Goal: Check status: Check status

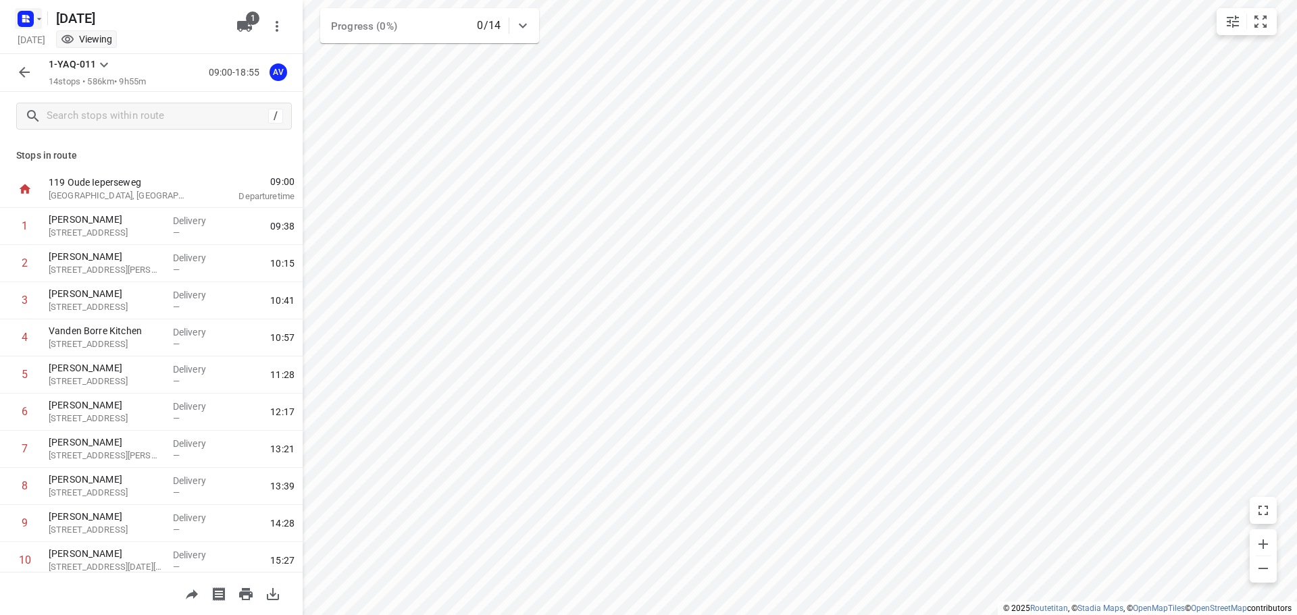
scroll to position [58, 0]
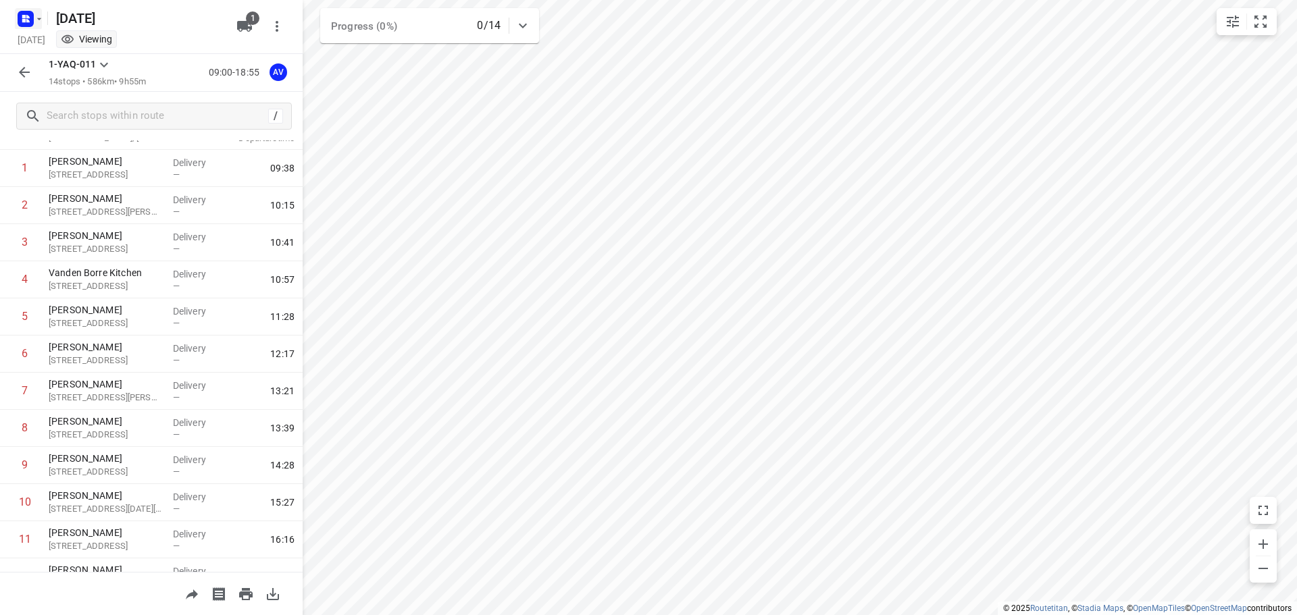
click at [30, 20] on rect "button" at bounding box center [26, 19] width 16 height 16
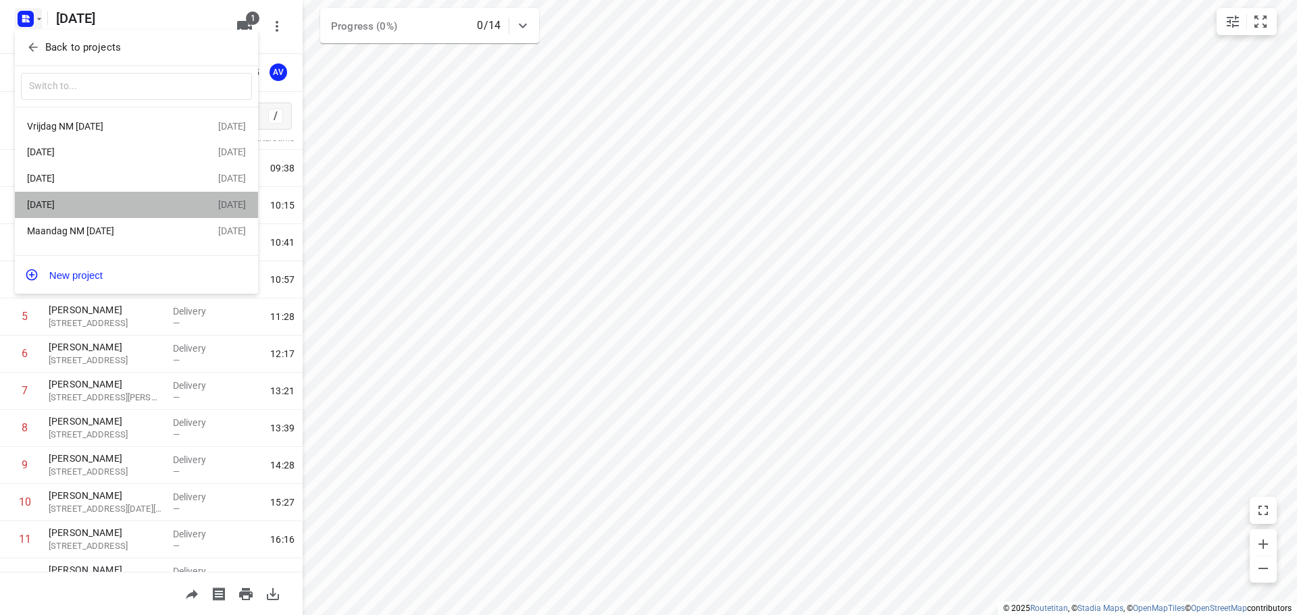
click at [126, 205] on div "[DATE]" at bounding box center [104, 204] width 155 height 11
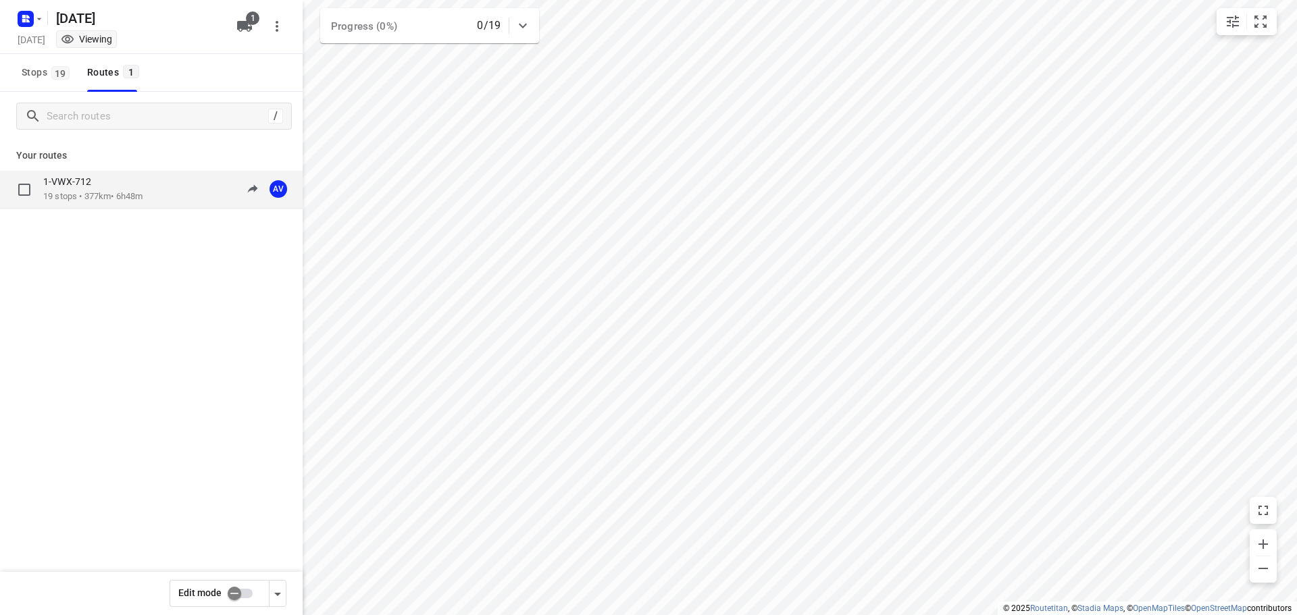
click at [153, 192] on div "1-VWX-712 19 stops • 377km • 6h48m 09:00-15:48 AV" at bounding box center [172, 190] width 259 height 28
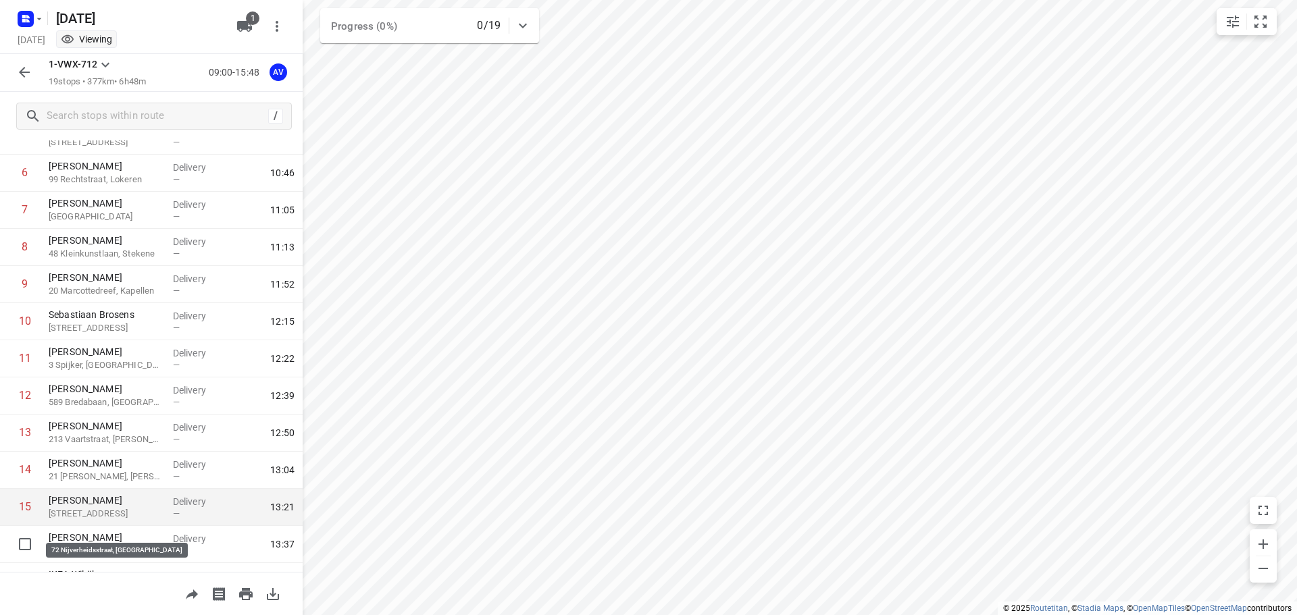
scroll to position [270, 0]
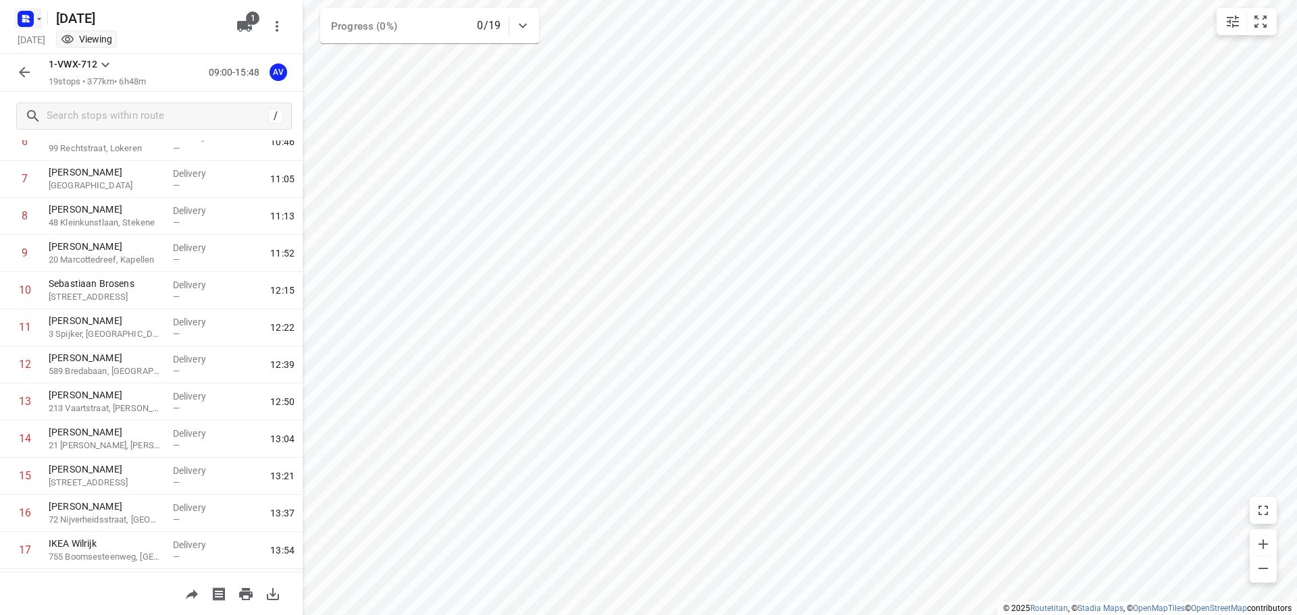
click at [34, 14] on icon "button" at bounding box center [39, 19] width 11 height 11
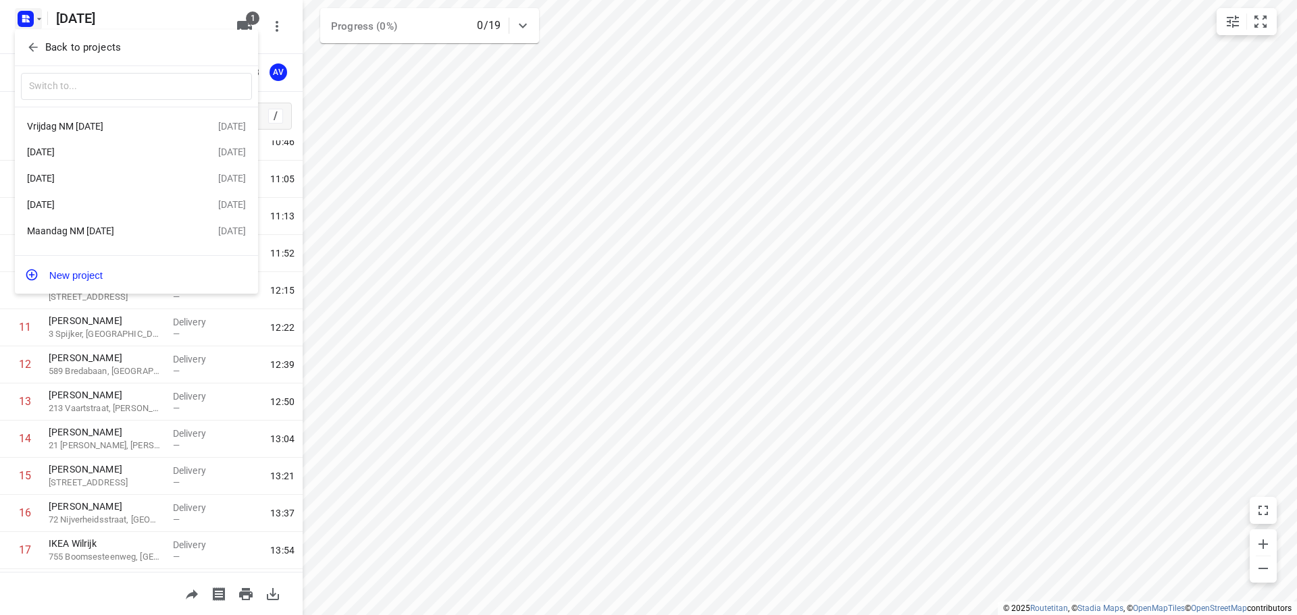
click at [131, 234] on div "Maandag NM [DATE]" at bounding box center [104, 231] width 155 height 11
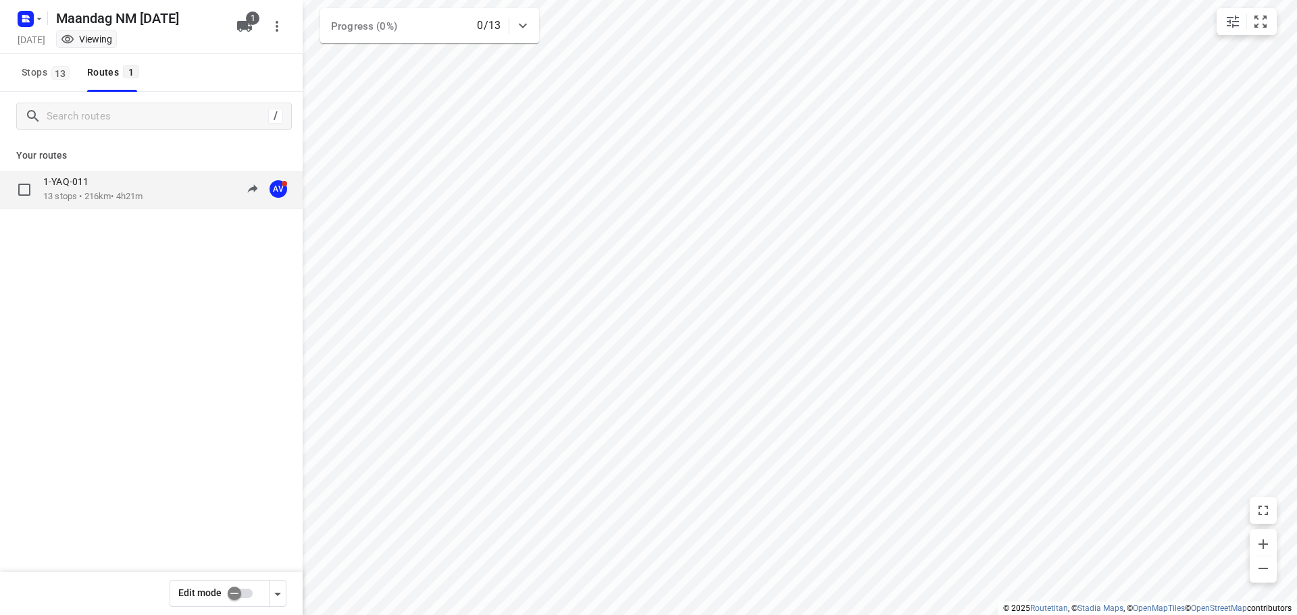
click at [166, 201] on div "1-YAQ-011 13 stops • 216km • 4h21m 11:51-16:12 AV" at bounding box center [172, 190] width 259 height 28
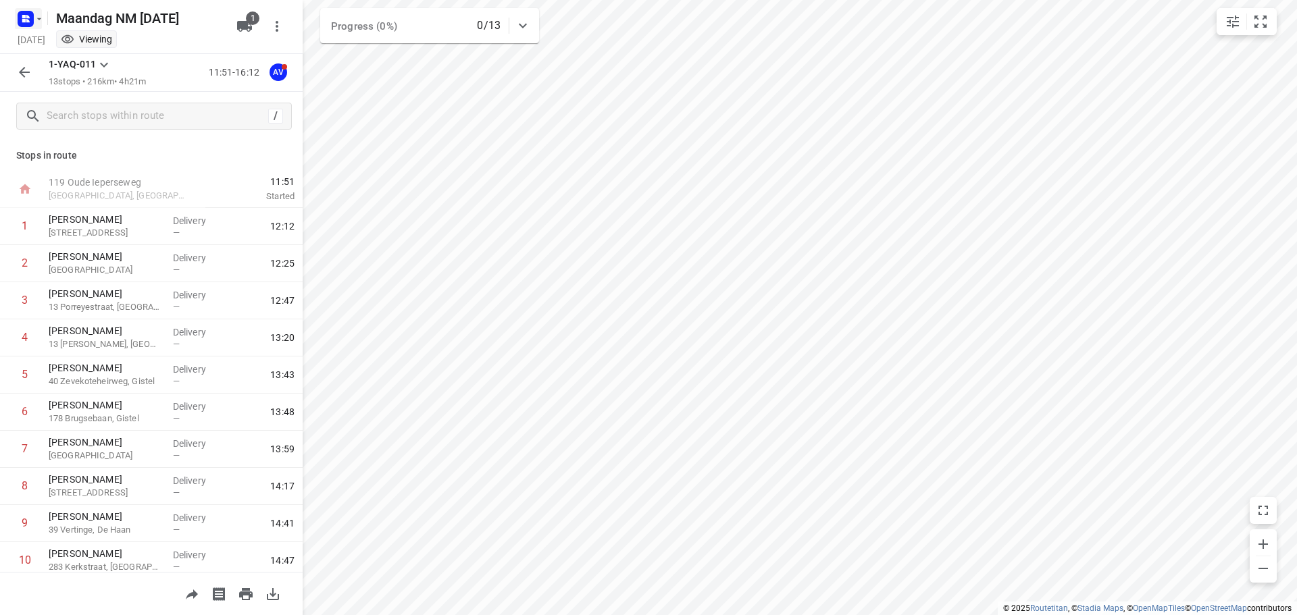
click at [28, 19] on rect "button" at bounding box center [26, 19] width 16 height 16
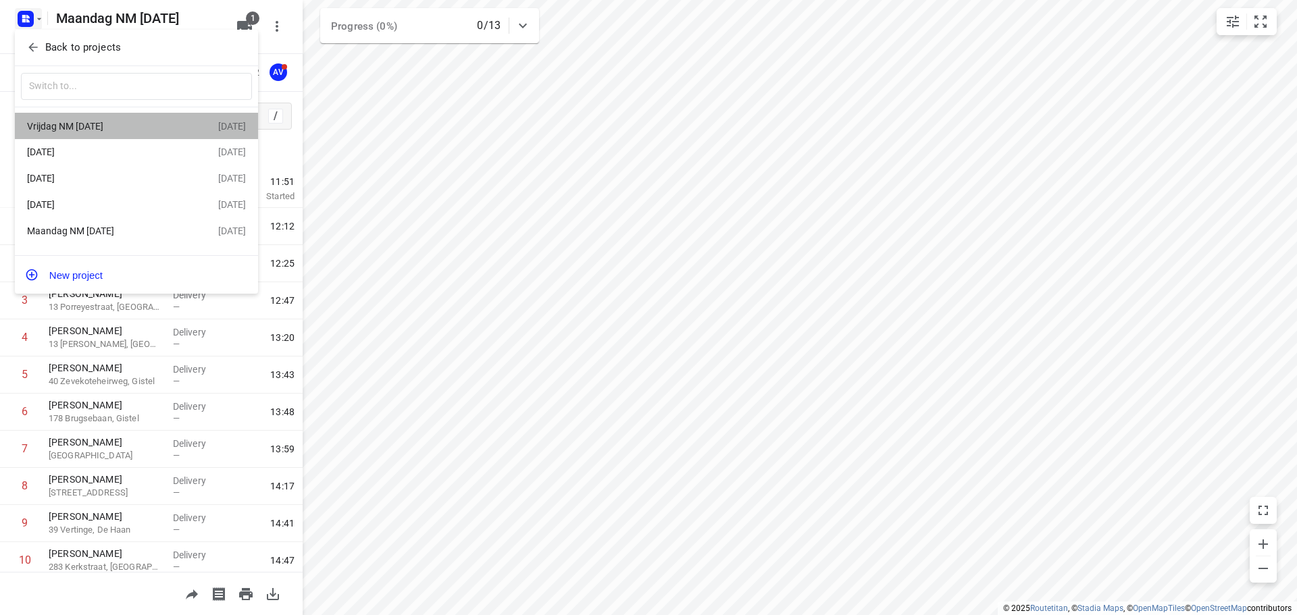
click at [125, 126] on div "Vrijdag NM [DATE]" at bounding box center [104, 126] width 155 height 11
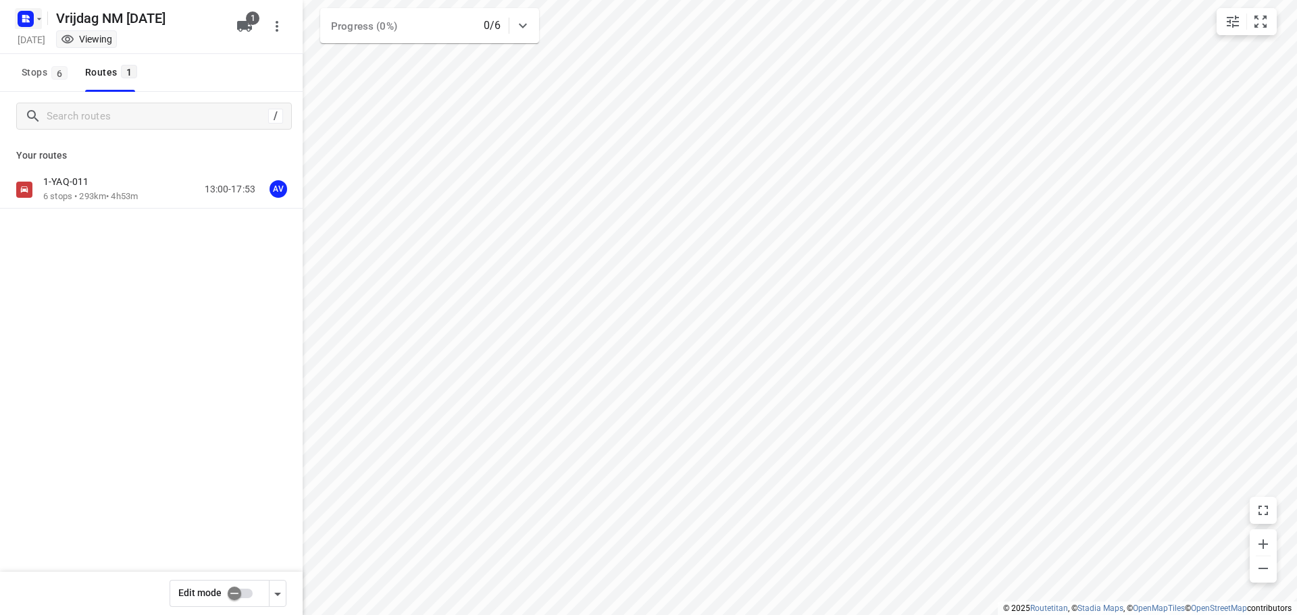
click at [34, 18] on icon "button" at bounding box center [39, 19] width 11 height 11
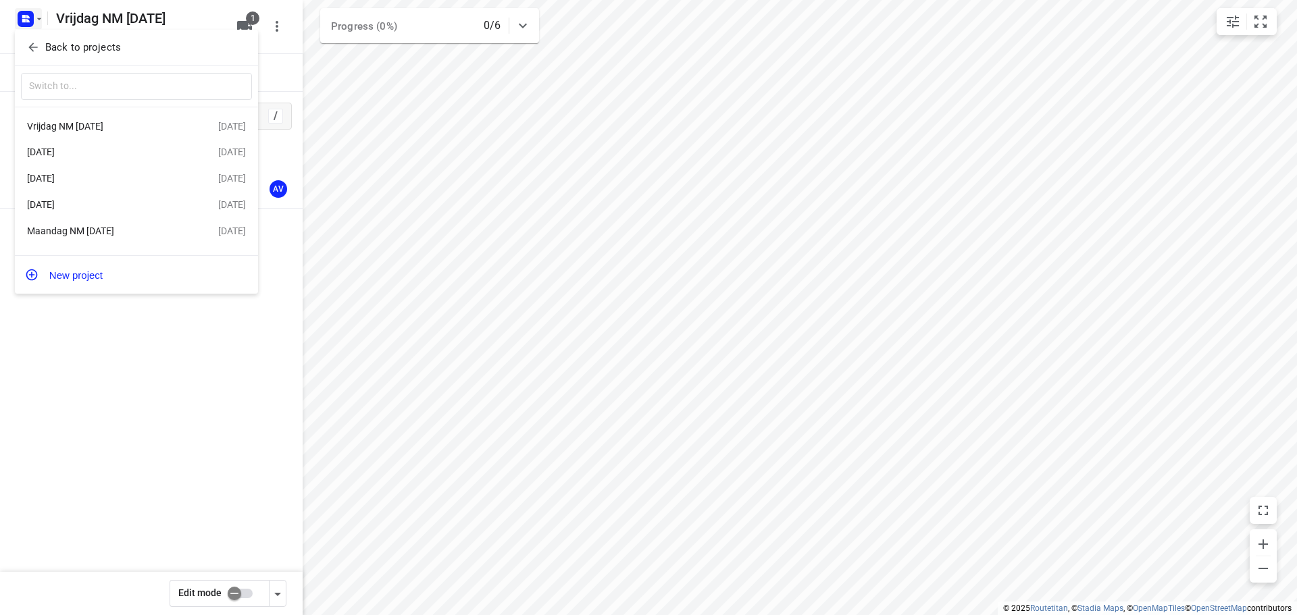
click at [99, 202] on div "[DATE]" at bounding box center [104, 204] width 155 height 11
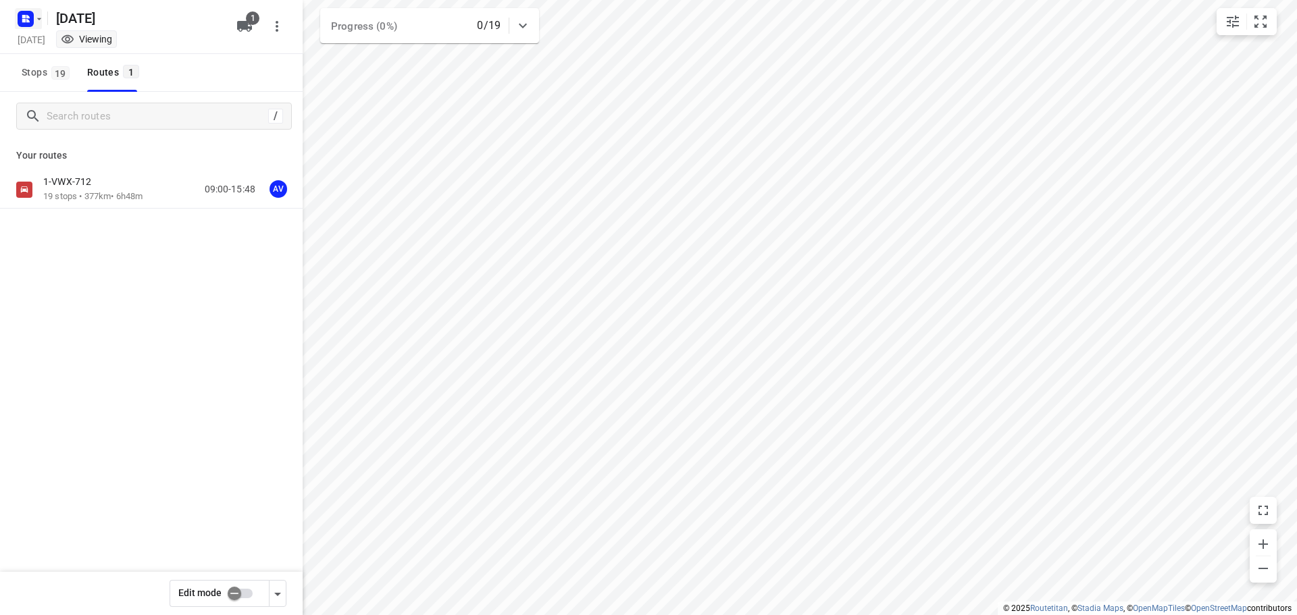
click at [30, 18] on rect "button" at bounding box center [26, 19] width 16 height 16
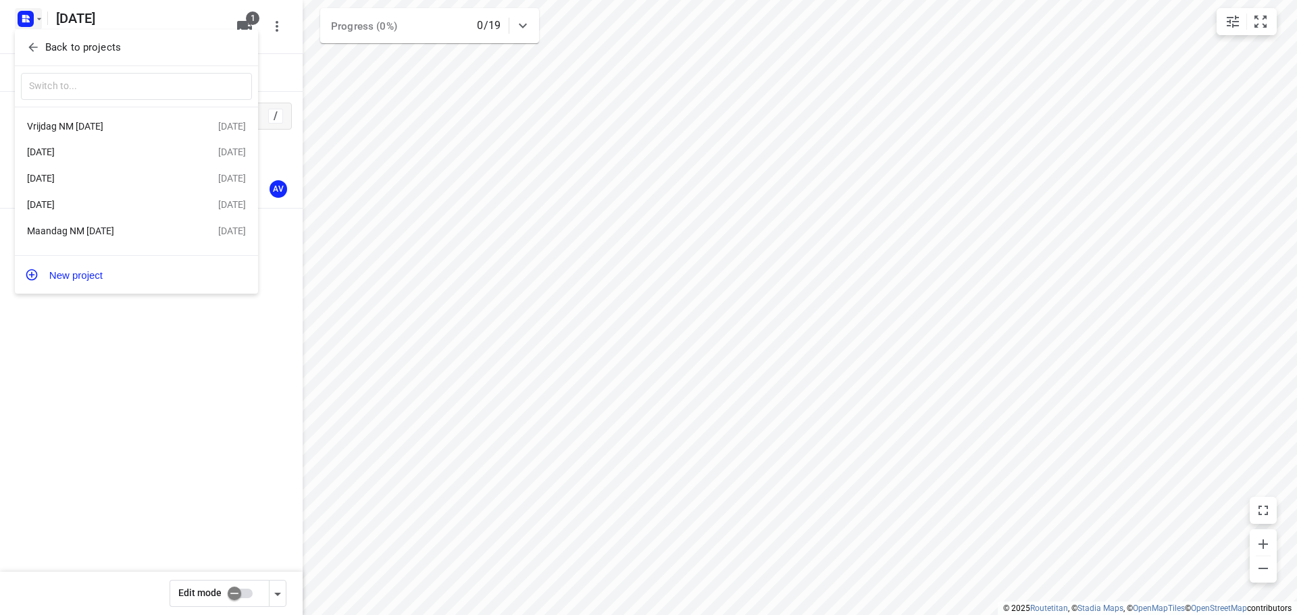
click at [122, 182] on div "[DATE]" at bounding box center [104, 178] width 155 height 11
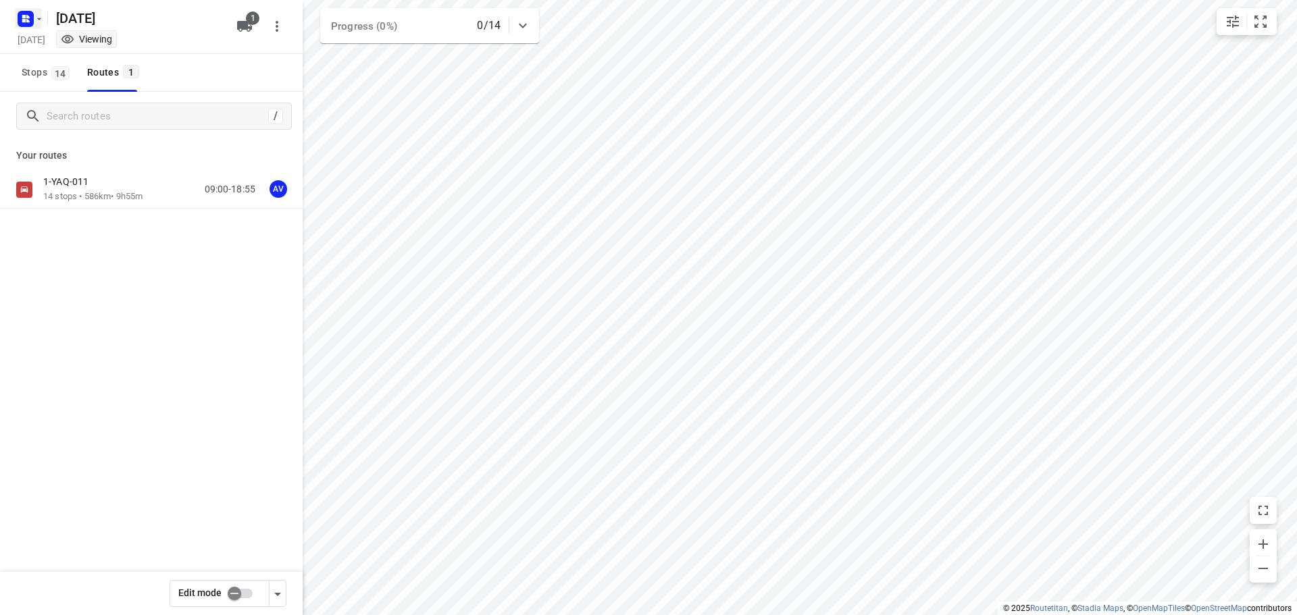
click at [31, 14] on rect "button" at bounding box center [26, 19] width 16 height 16
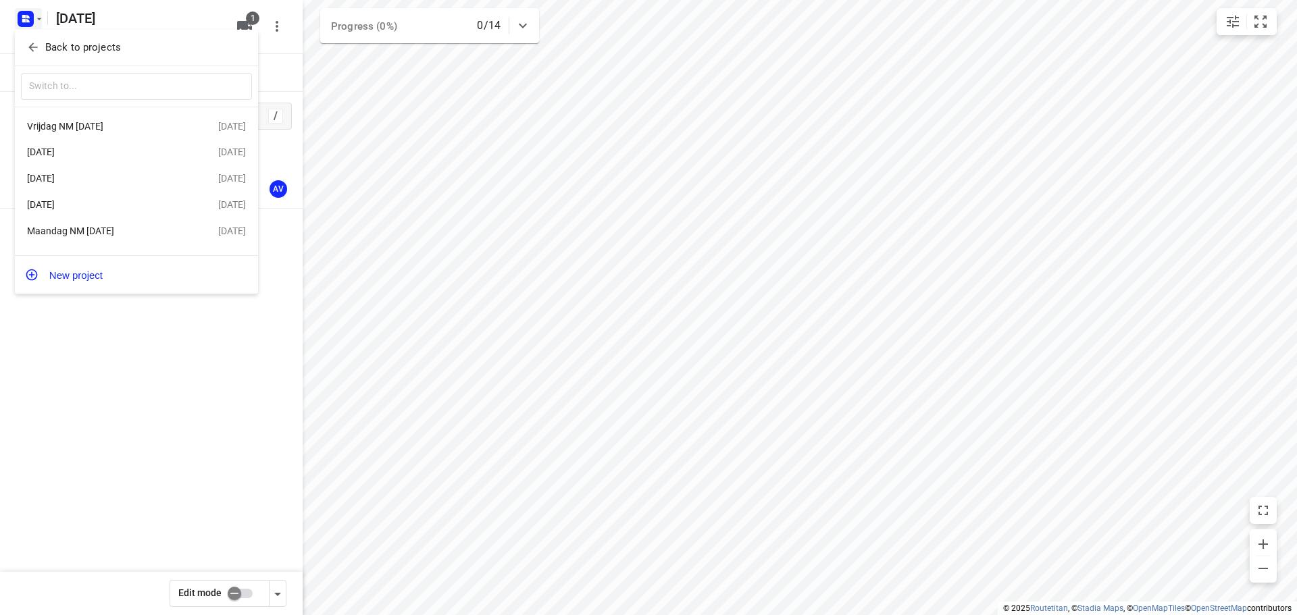
click at [103, 149] on div "[DATE]" at bounding box center [104, 152] width 155 height 11
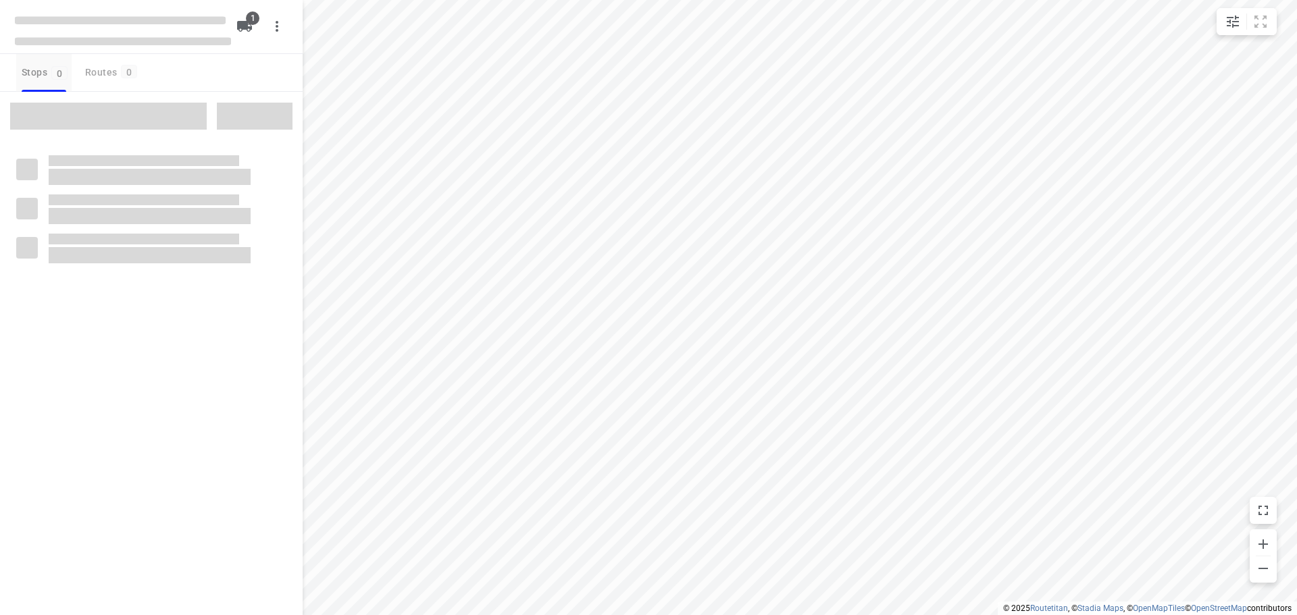
type input "distance"
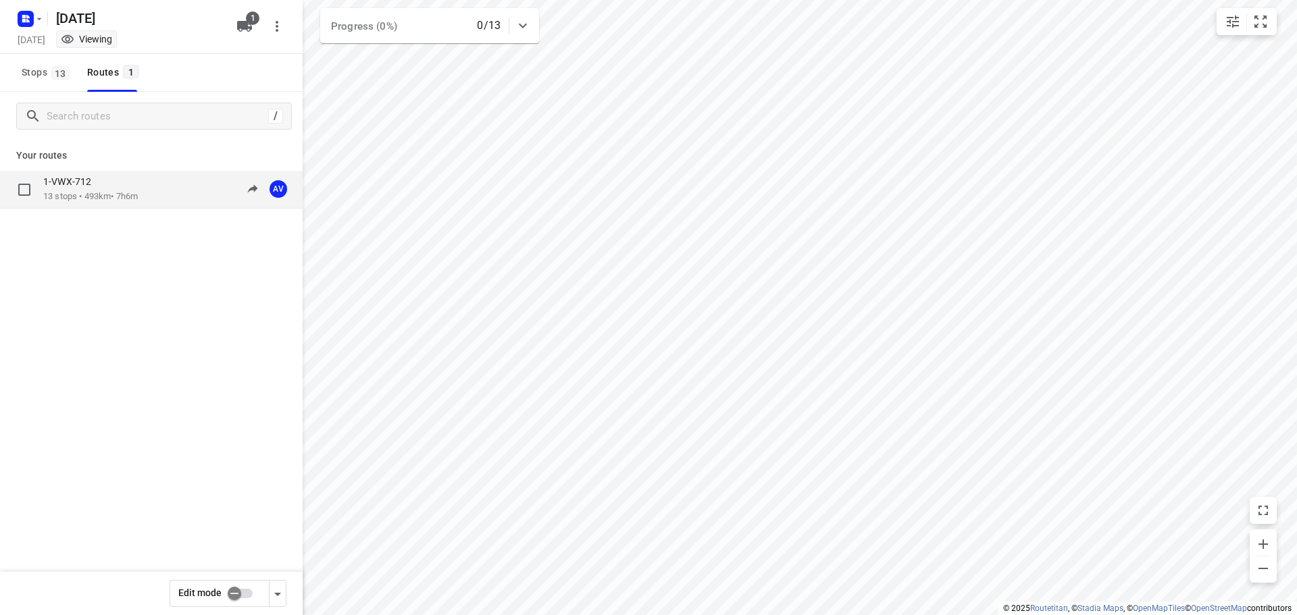
click at [168, 193] on div "1-VWX-712 13 stops • 493km • 7h6m 09:00-16:06 AV" at bounding box center [172, 190] width 259 height 28
